Goal: Task Accomplishment & Management: Complete application form

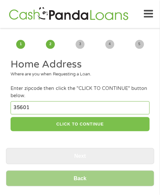
type input "35601"
click at [87, 125] on button "CLICK TO CONTINUE" at bounding box center [80, 124] width 138 height 14
type input "35601"
type input "Decatur"
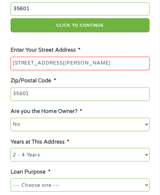
scroll to position [132, 0]
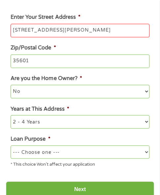
type input "[STREET_ADDRESS][PERSON_NAME]"
click at [94, 154] on select "--- Choose one --- Pay Bills Debt Consolidation Home Improvement Major Purchase…" at bounding box center [80, 151] width 138 height 13
select select "other"
click at [11, 146] on select "--- Choose one --- Pay Bills Debt Consolidation Home Improvement Major Purchase…" at bounding box center [80, 151] width 138 height 13
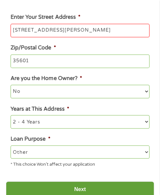
click at [73, 184] on input "Next" at bounding box center [80, 189] width 148 height 16
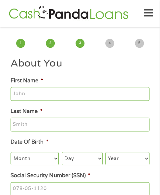
scroll to position [0, 0]
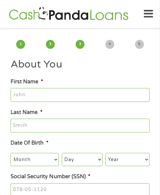
type input "Niclus"
type input "[PERSON_NAME]"
click at [26, 156] on select "Month 1 2 3 4 5 6 7 8 9 10 11 12" at bounding box center [35, 159] width 48 height 13
select select "10"
click at [11, 153] on select "Month 1 2 3 4 5 6 7 8 9 10 11 12" at bounding box center [35, 159] width 48 height 13
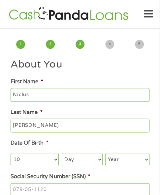
click at [83, 161] on select "Day 1 2 3 4 5 6 7 8 9 10 11 12 13 14 15 16 17 18 19 20 21 22 23 24 25 26 27 28 …" at bounding box center [82, 159] width 41 height 13
select select "15"
click at [62, 153] on select "Day 1 2 3 4 5 6 7 8 9 10 11 12 13 14 15 16 17 18 19 20 21 22 23 24 25 26 27 28 …" at bounding box center [82, 159] width 41 height 13
click at [116, 157] on select "Year [DATE] 2006 2005 2004 2003 2002 2001 2000 1999 1998 1997 1996 1995 1994 19…" at bounding box center [127, 159] width 44 height 13
select select "1980"
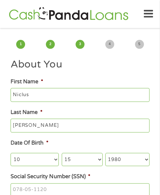
click at [105, 153] on select "Year [DATE] 2006 2005 2004 2003 2002 2001 2000 1999 1998 1997 1996 1995 1994 19…" at bounding box center [127, 159] width 44 height 13
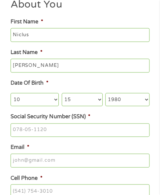
scroll to position [66, 0]
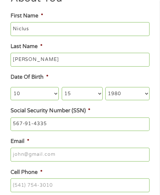
type input "567-91-4335"
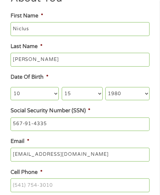
scroll to position [132, 0]
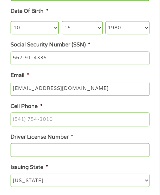
type input "[EMAIL_ADDRESS][DOMAIN_NAME]"
type input "[PHONE_NUMBER]"
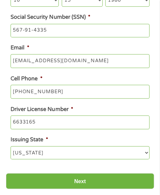
scroll to position [198, 0]
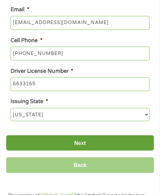
type input "6633165"
click at [82, 142] on input "Next" at bounding box center [80, 143] width 148 height 16
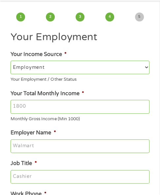
scroll to position [0, 0]
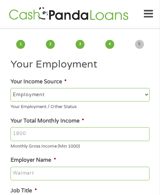
click at [75, 134] on input "Your Total Monthly Income *" at bounding box center [80, 134] width 138 height 14
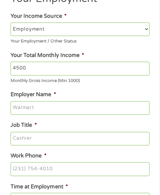
scroll to position [66, 0]
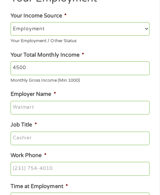
type input "4500"
type input "Outfrontmedia"
click at [36, 139] on input "Job Title *" at bounding box center [80, 139] width 138 height 14
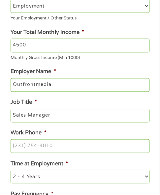
scroll to position [99, 0]
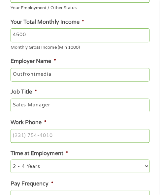
type input "Sales Manager"
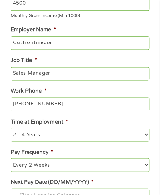
scroll to position [165, 0]
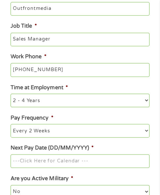
type input "[PHONE_NUMBER]"
click at [78, 160] on input "Next Pay Date (DD/MM/YYYY) *" at bounding box center [80, 161] width 138 height 14
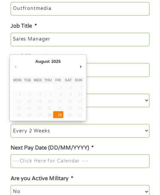
type input "[DATE]"
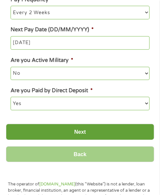
scroll to position [297, 0]
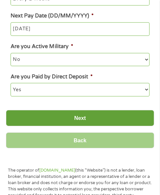
click at [78, 115] on input "Next" at bounding box center [80, 118] width 148 height 16
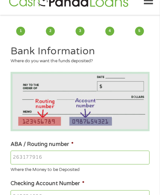
scroll to position [0, 0]
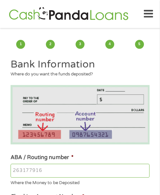
drag, startPoint x: 79, startPoint y: 115, endPoint x: 44, endPoint y: 103, distance: 37.5
click at [44, 103] on img at bounding box center [80, 114] width 138 height 59
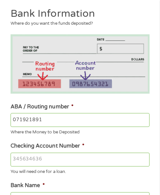
scroll to position [66, 0]
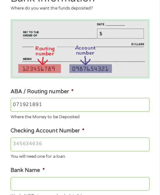
type input "071921891"
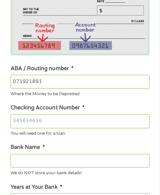
scroll to position [99, 0]
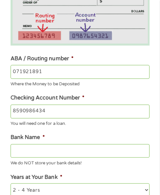
type input "8590986434"
click at [75, 73] on input "071921891" at bounding box center [80, 72] width 138 height 14
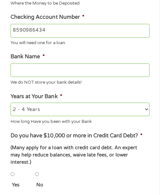
type input "PNC BANK NA"
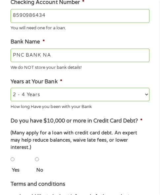
scroll to position [198, 0]
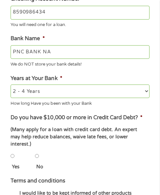
drag, startPoint x: 38, startPoint y: 150, endPoint x: 42, endPoint y: 148, distance: 3.8
click at [38, 150] on input "No" at bounding box center [37, 155] width 4 height 13
radio input "true"
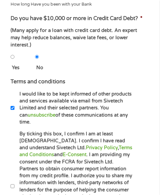
click at [32, 163] on label "By ticking this box, I confirm I am at least [DEMOGRAPHIC_DATA]. I confirm I ha…" at bounding box center [74, 187] width 118 height 112
click at [15, 180] on input "By ticking this box, I confirm I am at least [DEMOGRAPHIC_DATA]. I confirm I ha…" at bounding box center [13, 186] width 4 height 13
checkbox input "true"
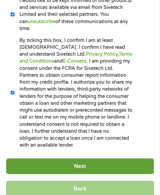
scroll to position [396, 0]
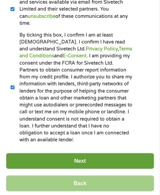
click at [81, 153] on input "Next" at bounding box center [80, 161] width 148 height 16
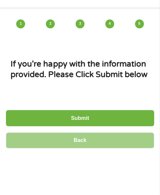
scroll to position [0, 0]
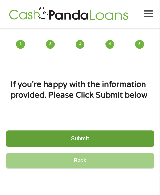
click at [82, 137] on input "Submit" at bounding box center [80, 139] width 148 height 16
